Goal: Information Seeking & Learning: Find specific fact

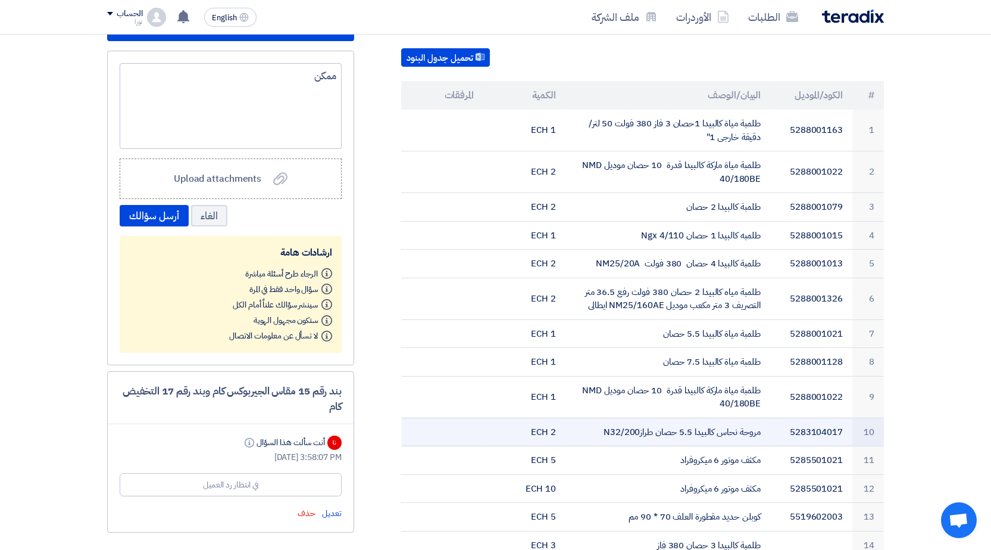
scroll to position [476, 0]
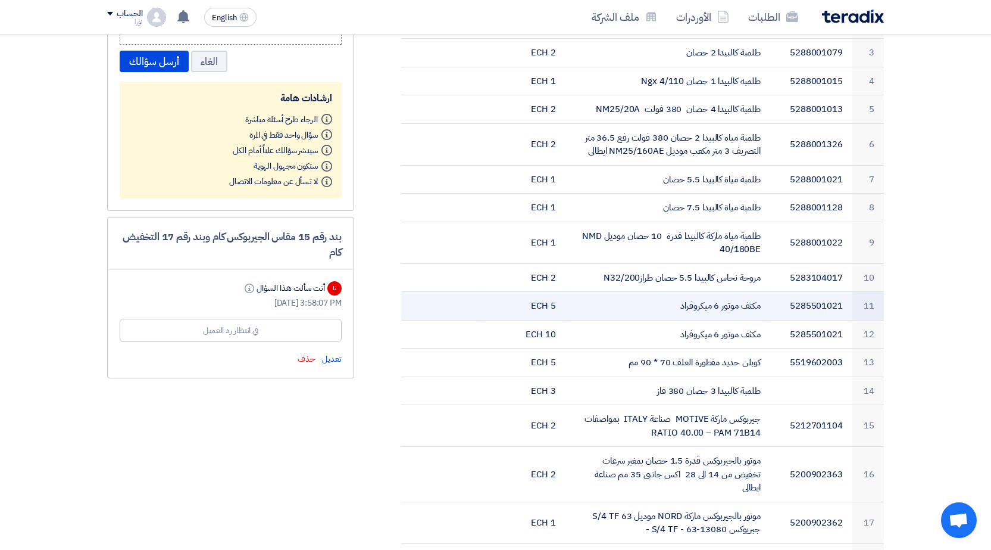
drag, startPoint x: 758, startPoint y: 293, endPoint x: 664, endPoint y: 295, distance: 93.5
click at [664, 295] on td "مكثف موتور 6 ميكروفراد" at bounding box center [668, 306] width 205 height 29
click at [710, 292] on td "مكثف موتور 6 ميكروفراد" at bounding box center [668, 306] width 205 height 29
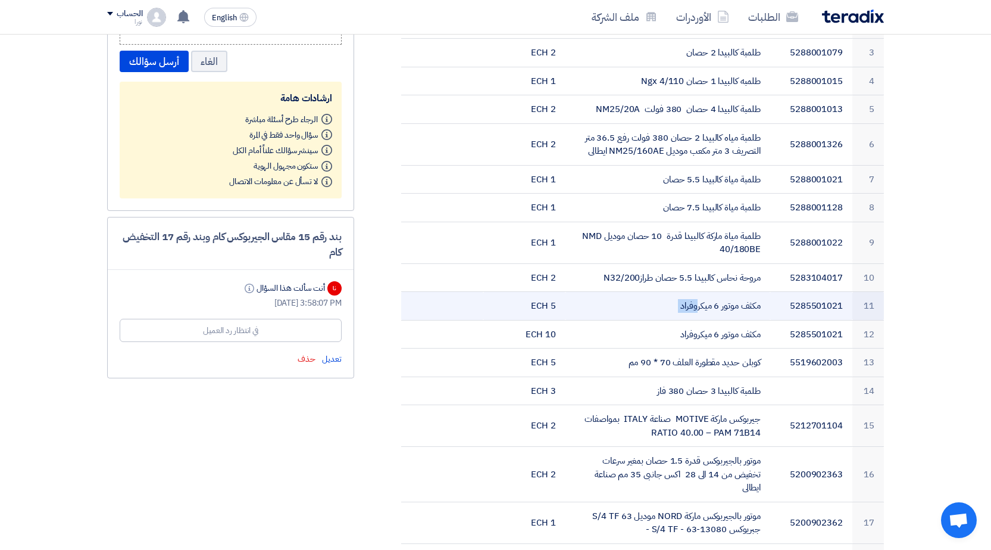
click at [710, 292] on td "مكثف موتور 6 ميكروفراد" at bounding box center [668, 306] width 205 height 29
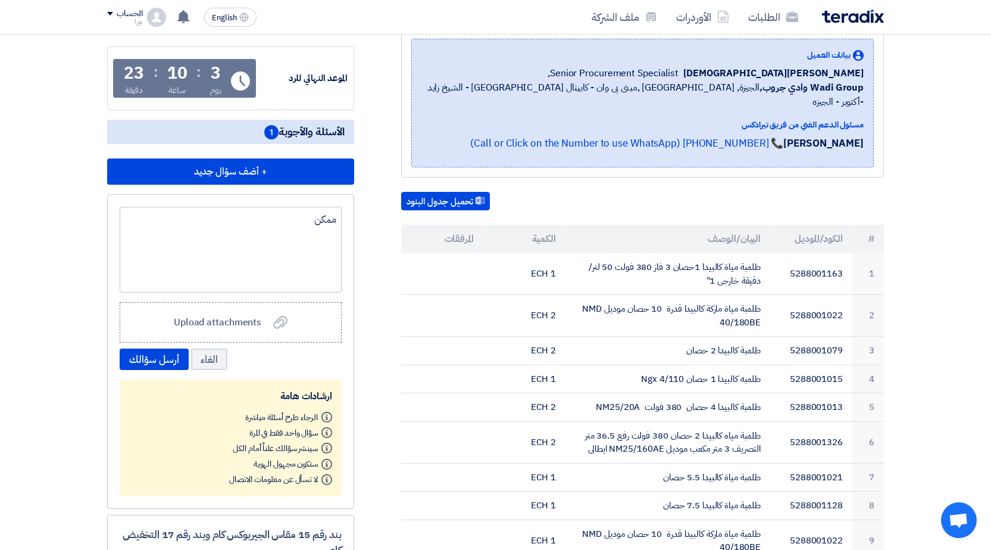
scroll to position [0, 0]
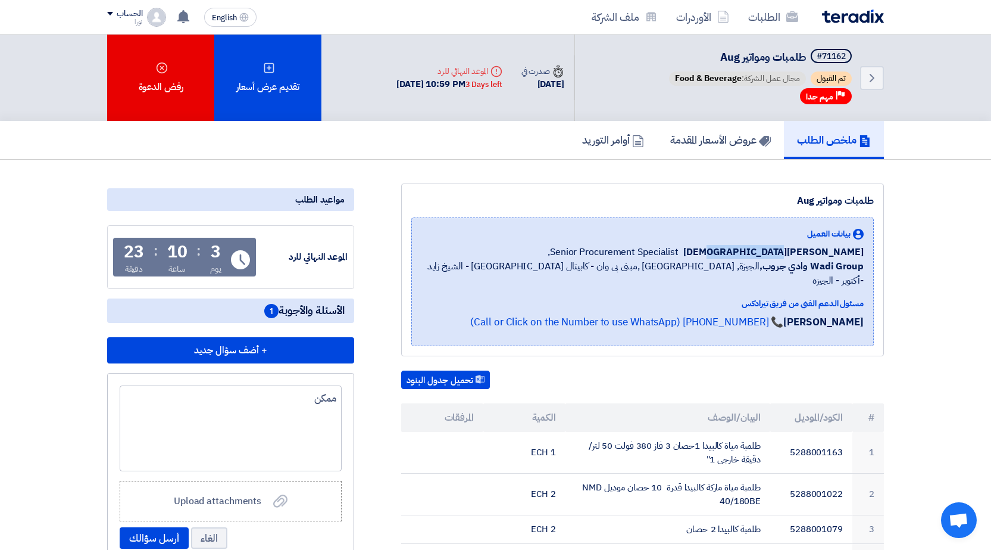
drag, startPoint x: 792, startPoint y: 251, endPoint x: 872, endPoint y: 254, distance: 80.4
click at [872, 254] on div "بيانات العميل [PERSON_NAME] Senior Procurement Specialist, Wadi Group وادي جروب…" at bounding box center [642, 281] width 463 height 129
click at [826, 262] on b "Wadi Group وادي جروب," at bounding box center [812, 266] width 104 height 14
drag, startPoint x: 797, startPoint y: 253, endPoint x: 849, endPoint y: 252, distance: 52.4
click at [849, 252] on span "[PERSON_NAME][DEMOGRAPHIC_DATA]" at bounding box center [773, 252] width 180 height 14
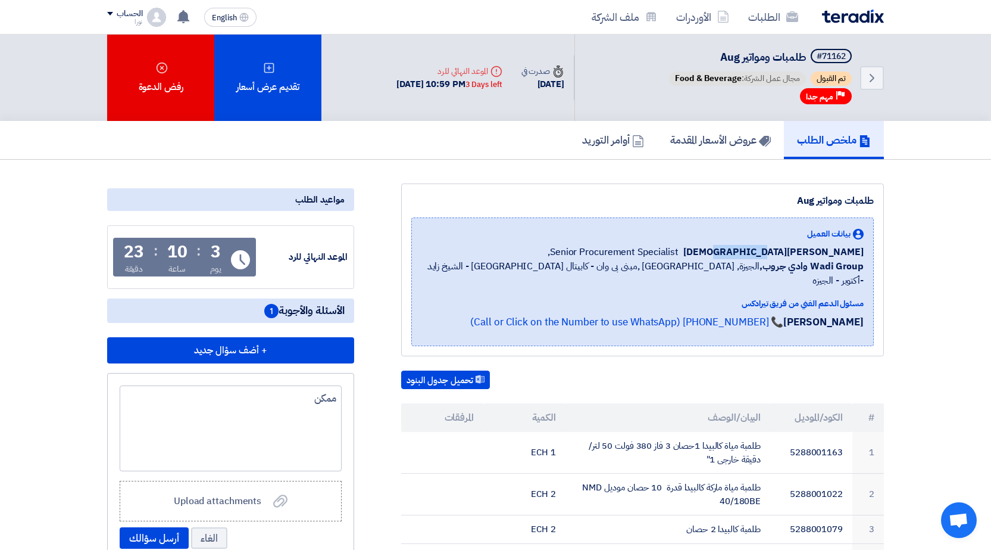
click at [843, 252] on span "[PERSON_NAME][DEMOGRAPHIC_DATA]" at bounding box center [773, 252] width 180 height 14
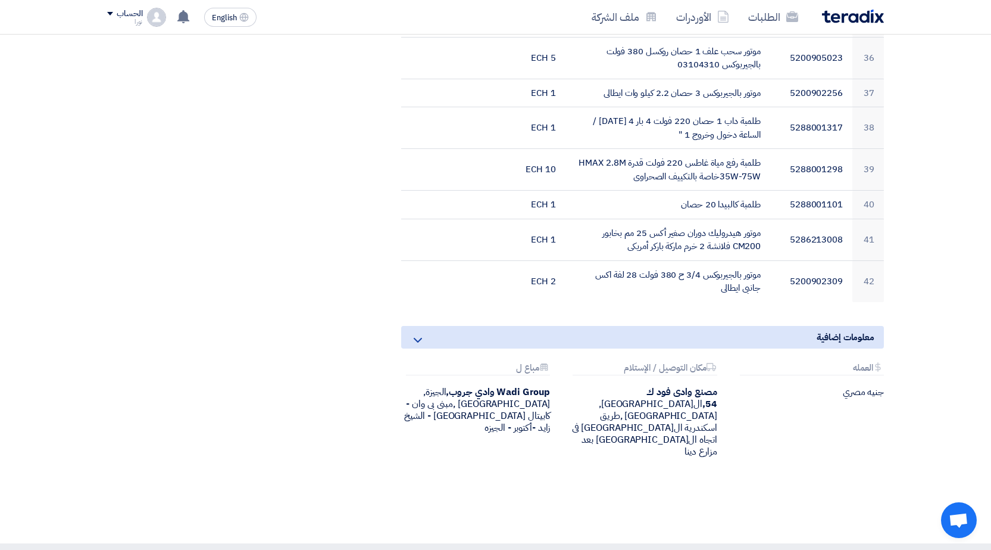
scroll to position [1727, 0]
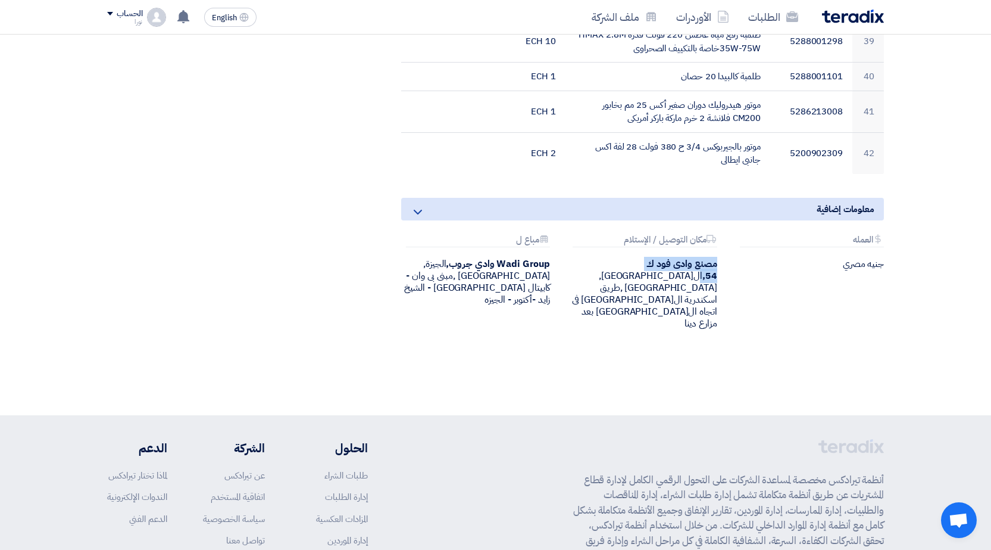
drag, startPoint x: 633, startPoint y: 233, endPoint x: 722, endPoint y: 235, distance: 89.3
click at [722, 235] on div "Attachments مكان التوصيل / الإستلام مصنع وادى فود ك 54, [GEOGRAPHIC_DATA], [GEO…" at bounding box center [642, 282] width 167 height 95
click at [718, 246] on div "Attachments مكان التوصيل / الإستلام مصنع وادى فود ك 54, [GEOGRAPHIC_DATA], [GEO…" at bounding box center [642, 282] width 167 height 95
drag, startPoint x: 673, startPoint y: 259, endPoint x: 732, endPoint y: 240, distance: 61.9
click at [732, 240] on div "Attachments العمله جنيه مصري Attachments مكان التوصيل / الإستلام مصنع وادى فود …" at bounding box center [642, 292] width 501 height 114
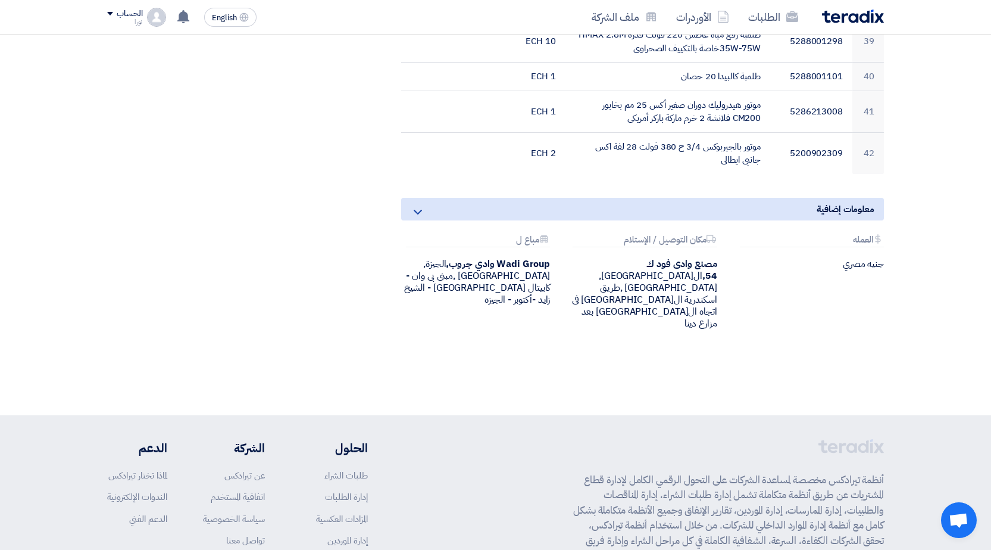
click at [705, 258] on div "مصنع وادى فود ك 54, [GEOGRAPHIC_DATA], [GEOGRAPHIC_DATA] ,طريق اسكندرية ال[GEOG…" at bounding box center [642, 293] width 149 height 71
click at [673, 260] on div "مصنع وادى فود ك 54, [GEOGRAPHIC_DATA], [GEOGRAPHIC_DATA] ,طريق اسكندرية ال[GEOG…" at bounding box center [642, 293] width 149 height 71
drag, startPoint x: 670, startPoint y: 260, endPoint x: 717, endPoint y: 235, distance: 53.0
click at [717, 235] on div "Attachments مكان التوصيل / الإستلام مصنع وادى فود ك 54, [GEOGRAPHIC_DATA], [GEO…" at bounding box center [642, 282] width 167 height 95
click at [711, 266] on div "مصنع وادى فود ك 54, [GEOGRAPHIC_DATA], [GEOGRAPHIC_DATA] ,طريق اسكندرية ال[GEOG…" at bounding box center [642, 293] width 149 height 71
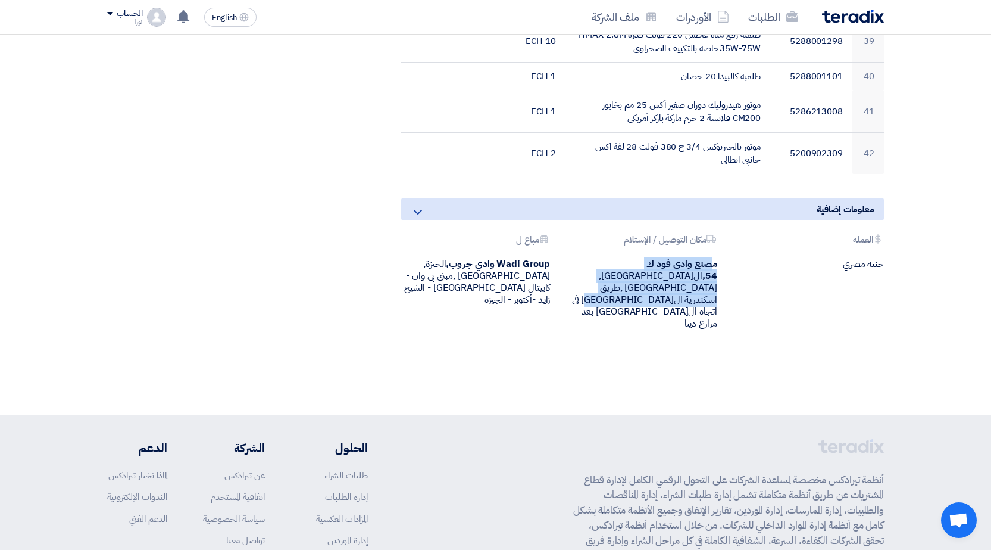
drag, startPoint x: 714, startPoint y: 236, endPoint x: 626, endPoint y: 257, distance: 90.7
click at [626, 258] on div "مصنع وادى فود ك 54, [GEOGRAPHIC_DATA], [GEOGRAPHIC_DATA] ,طريق اسكندرية ال[GEOG…" at bounding box center [642, 293] width 149 height 71
click at [639, 267] on div "Attachments العمله جنيه مصري Attachments مكان التوصيل / الإستلام مصنع وادى فود …" at bounding box center [642, 292] width 501 height 114
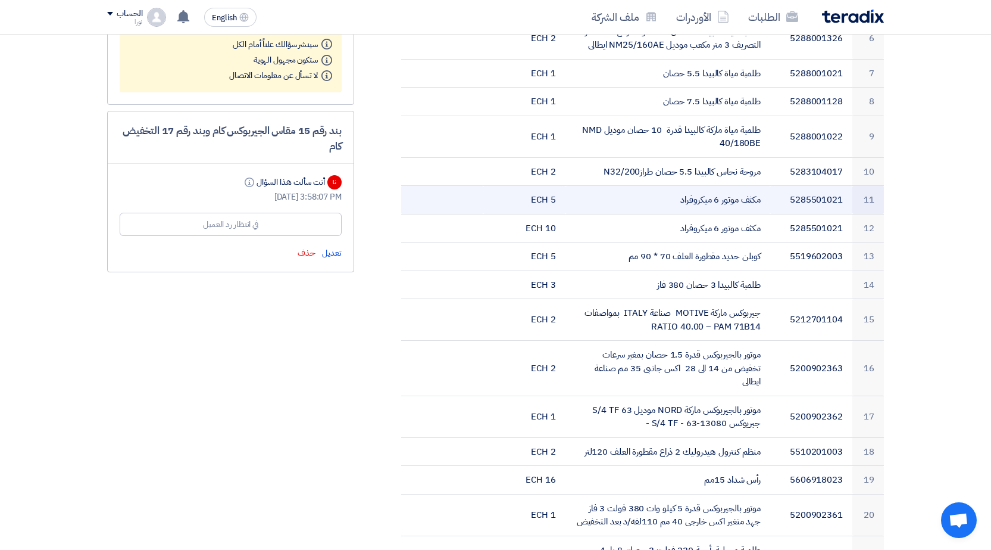
scroll to position [595, 0]
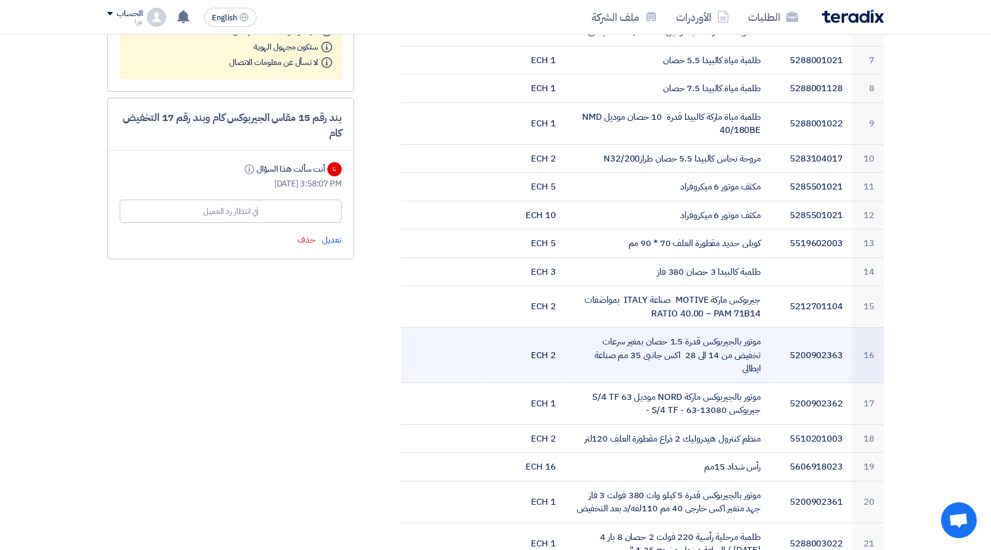
click at [417, 327] on td at bounding box center [442, 354] width 82 height 55
